Goal: Information Seeking & Learning: Find specific fact

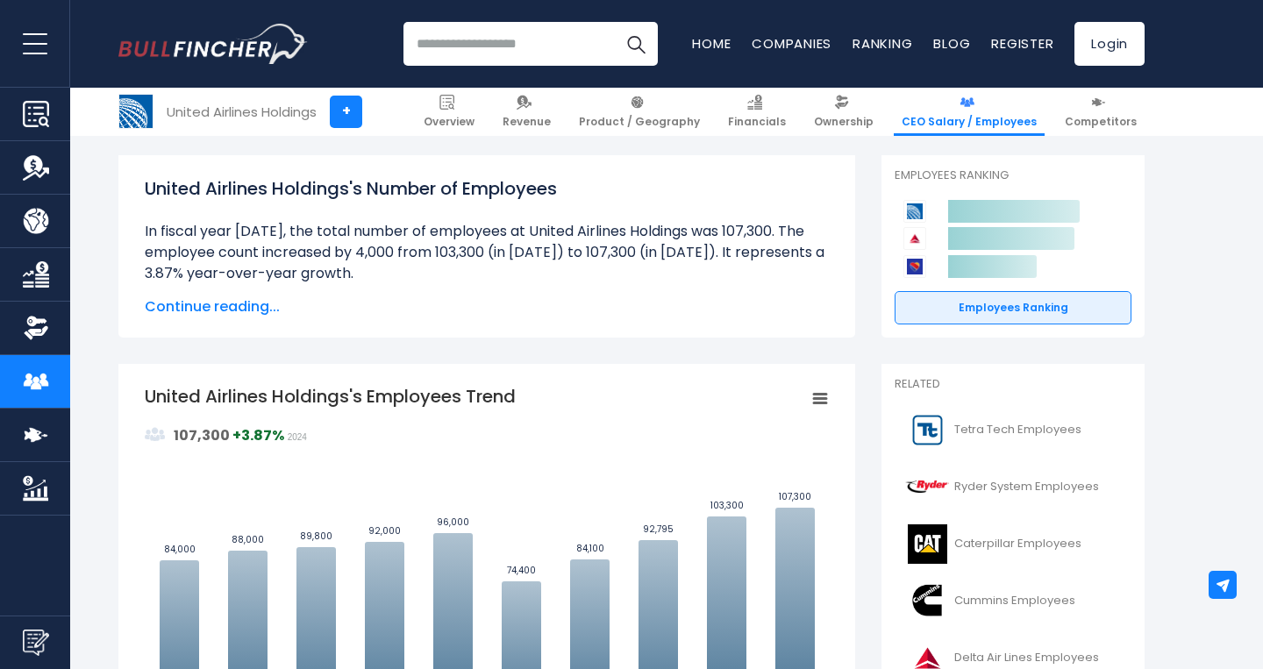
scroll to position [233, 0]
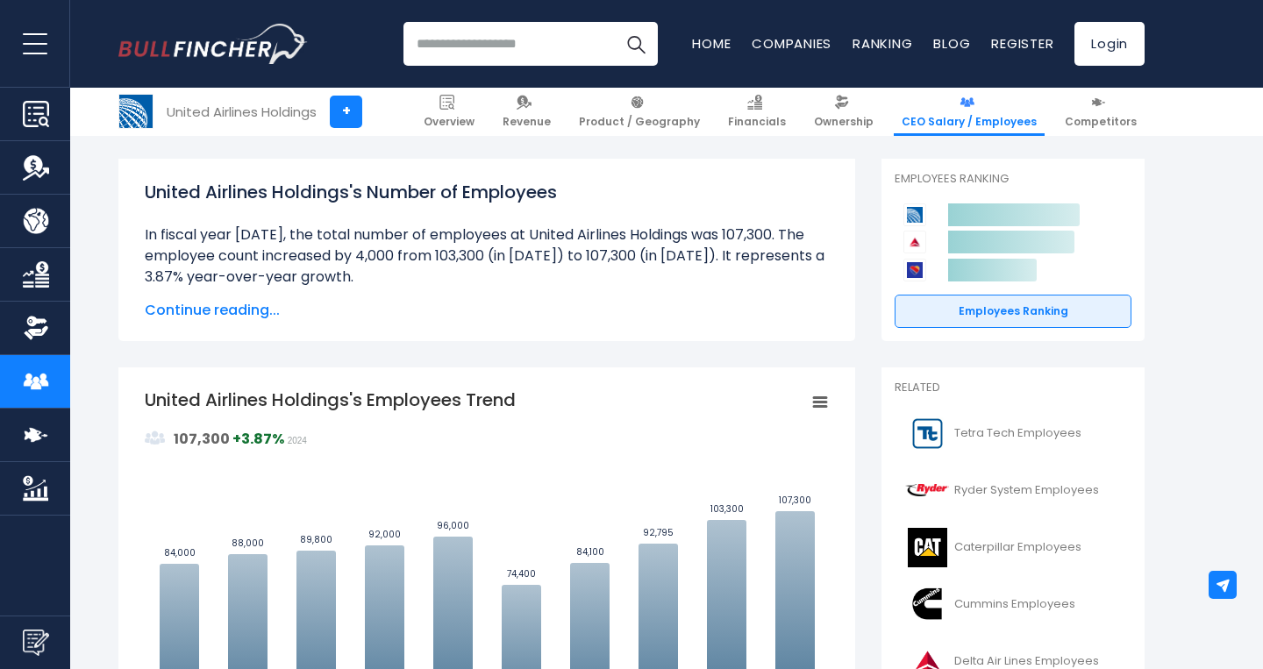
drag, startPoint x: 146, startPoint y: 236, endPoint x: 352, endPoint y: 275, distance: 209.8
click at [352, 275] on li at bounding box center [487, 256] width 684 height 63
copy li "In fiscal year [DATE], the total number of employees at United Airlines Holding…"
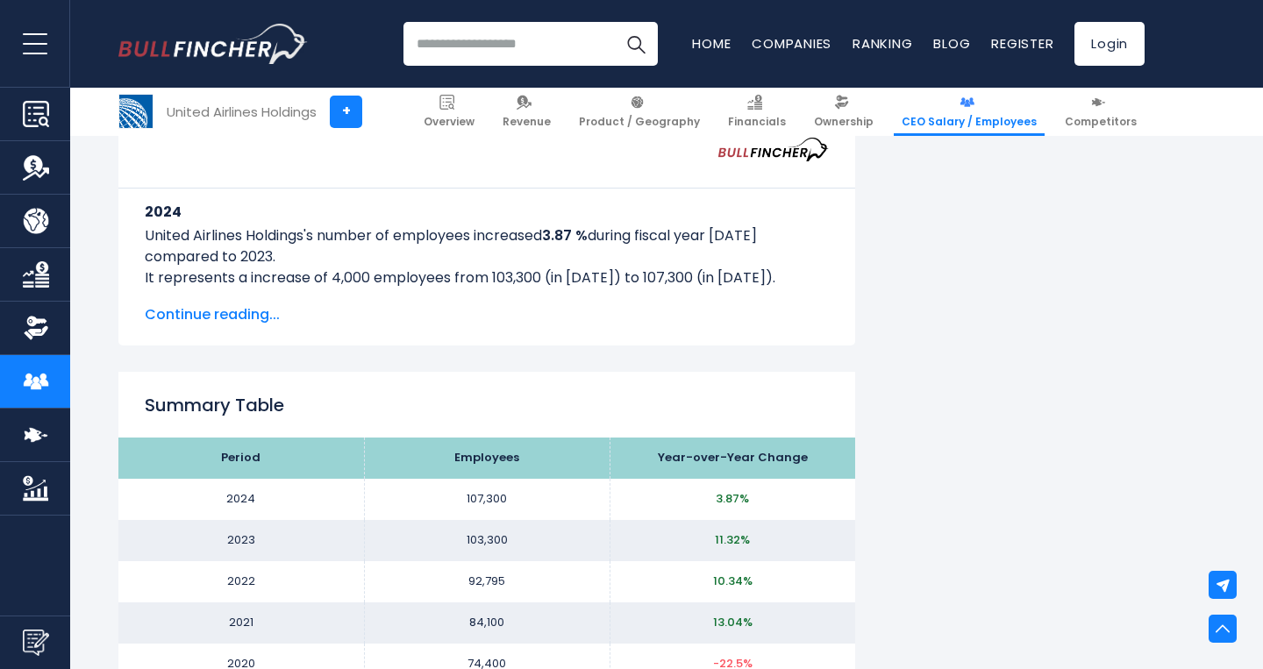
scroll to position [1617, 0]
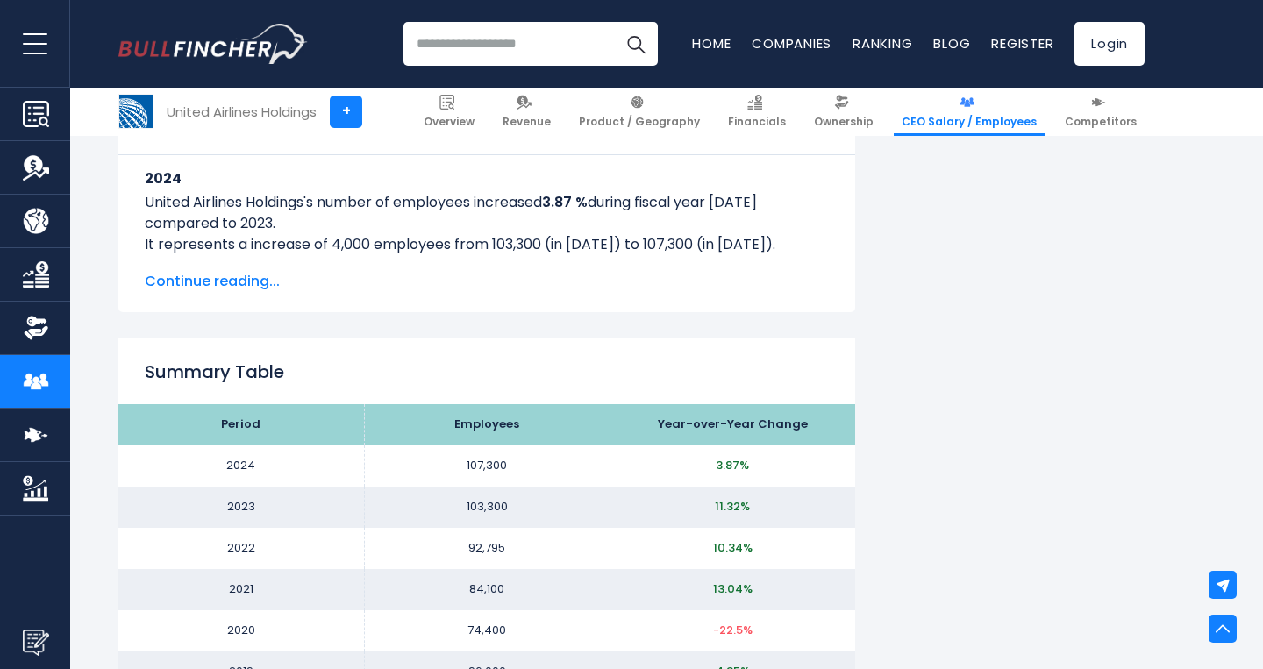
click at [241, 280] on span "Continue reading..." at bounding box center [487, 281] width 684 height 21
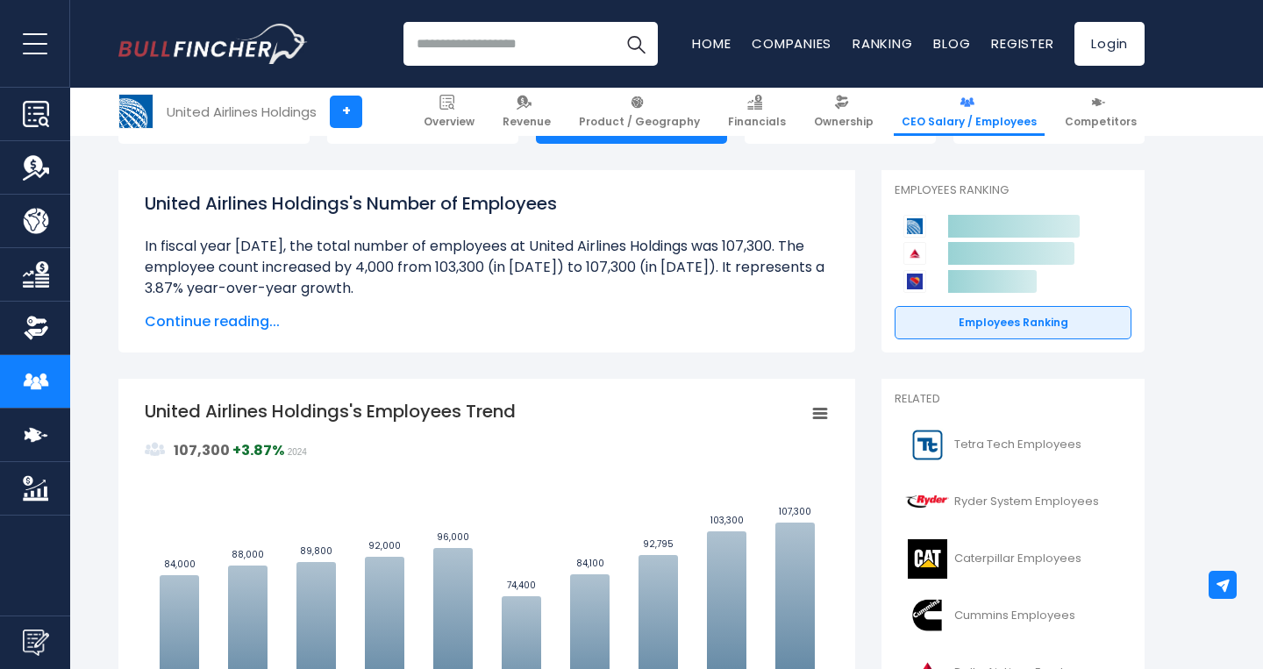
scroll to position [0, 0]
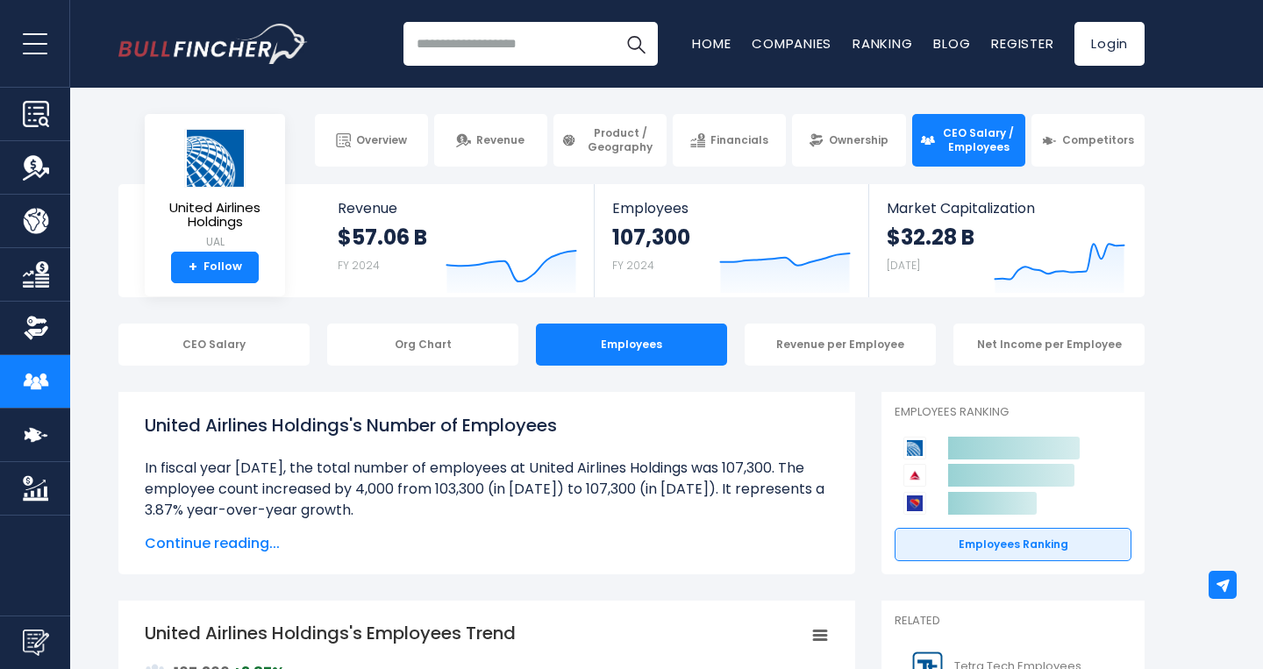
click at [258, 538] on span "Continue reading..." at bounding box center [487, 543] width 684 height 21
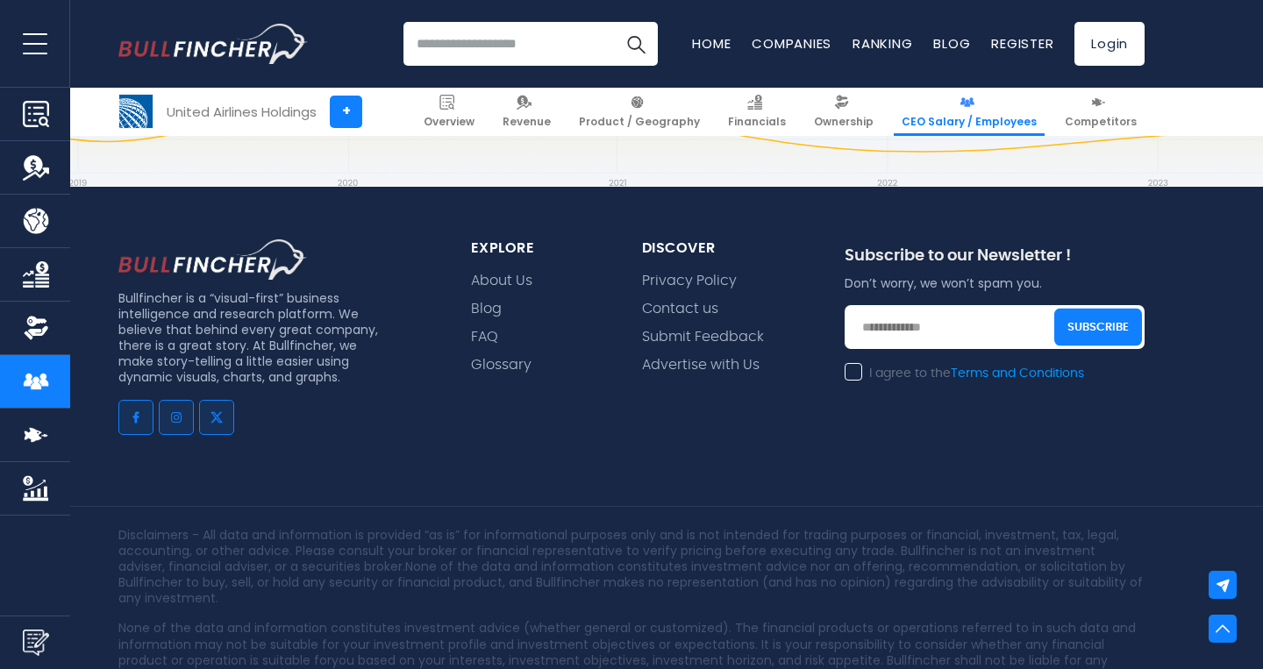
scroll to position [4680, 0]
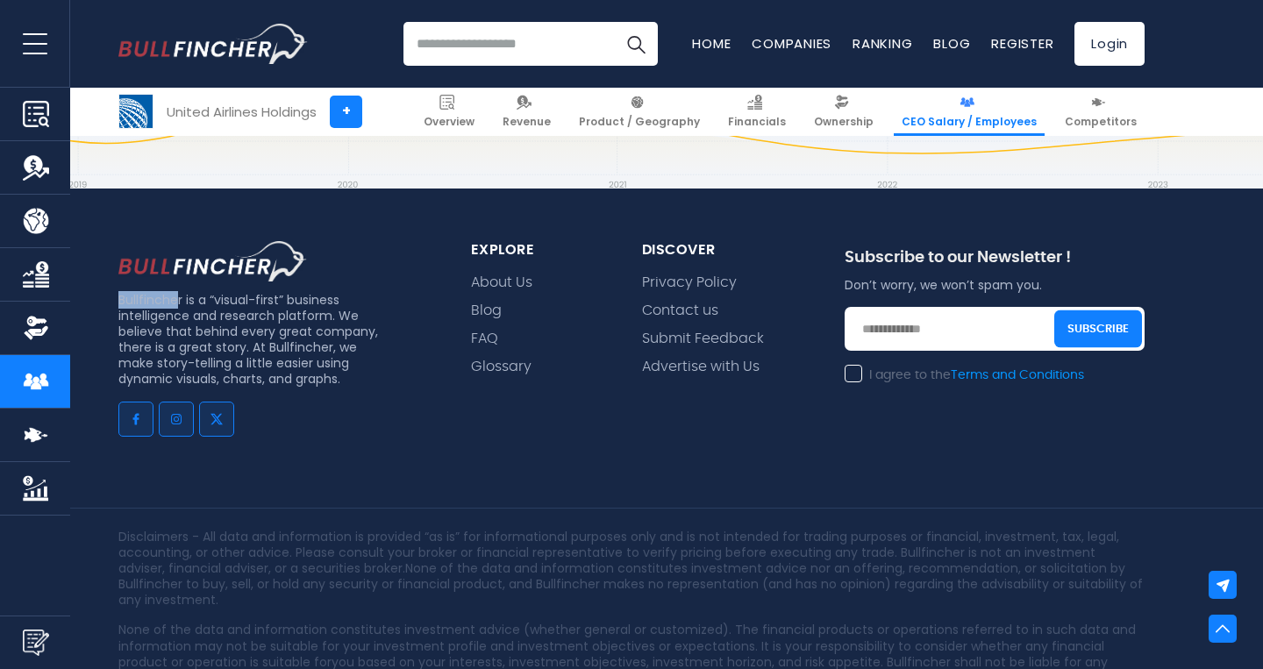
drag, startPoint x: 118, startPoint y: 275, endPoint x: 180, endPoint y: 282, distance: 62.7
click at [180, 283] on div "Bullfincher is a “visual-first” business intelligence and research platform. We…" at bounding box center [273, 352] width 353 height 223
click at [178, 292] on p "Bullfincher is a “visual-first” business intelligence and research platform. We…" at bounding box center [251, 340] width 267 height 96
drag, startPoint x: 185, startPoint y: 279, endPoint x: 118, endPoint y: 277, distance: 66.7
click at [118, 292] on p "Bullfincher is a “visual-first” business intelligence and research platform. We…" at bounding box center [251, 340] width 267 height 96
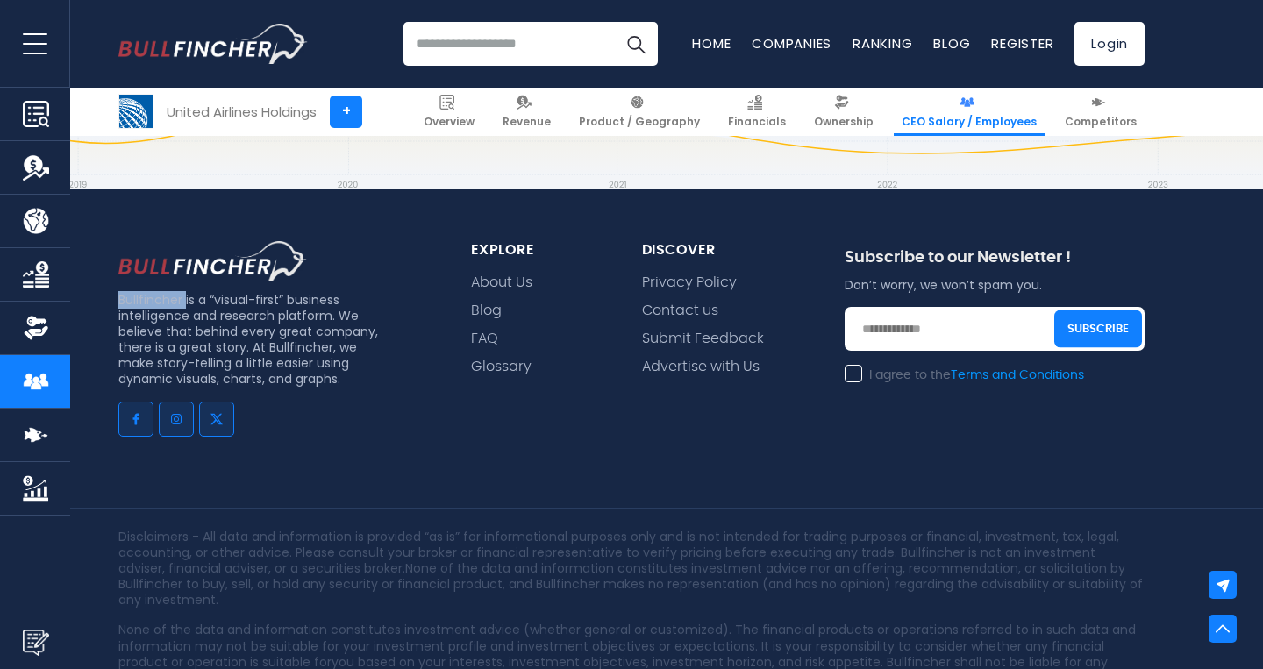
copy p "Bullfincher"
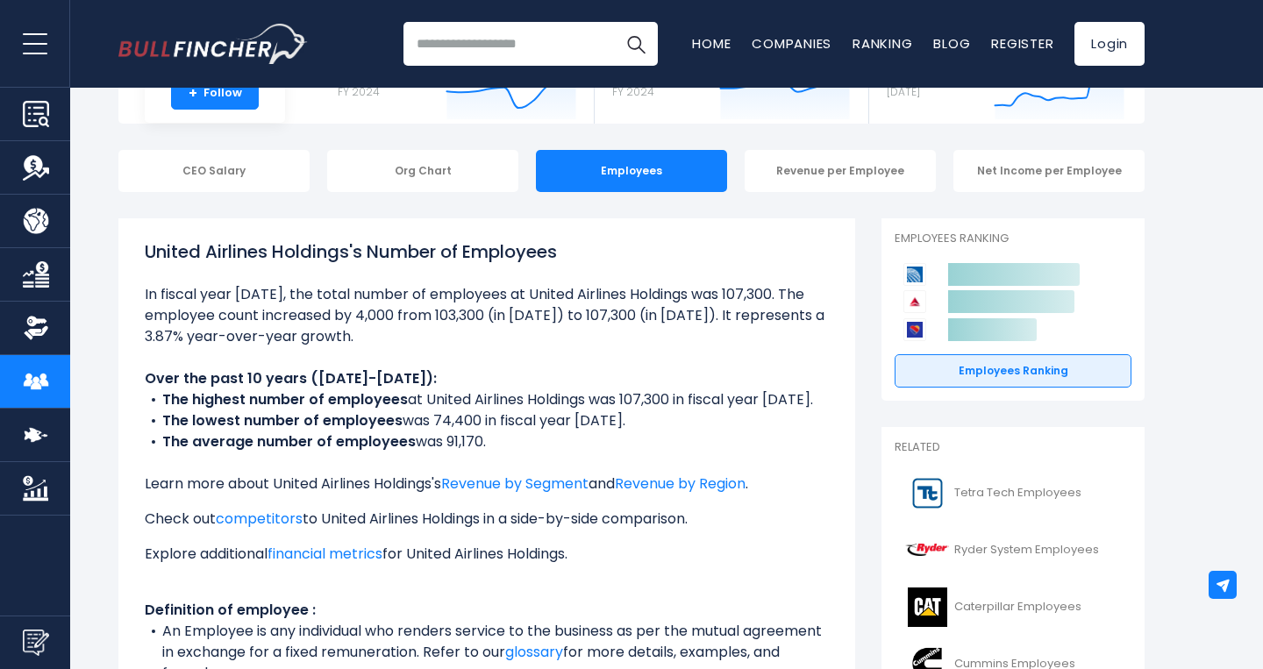
scroll to position [0, 0]
